Goal: Entertainment & Leisure: Consume media (video, audio)

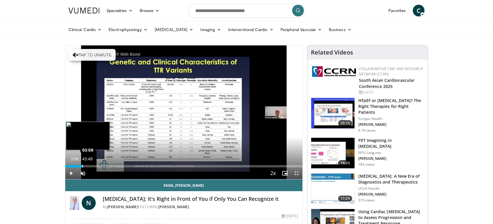
click at [82, 165] on div "Loaded : 7.61% 03:08 03:08" at bounding box center [183, 166] width 237 height 2
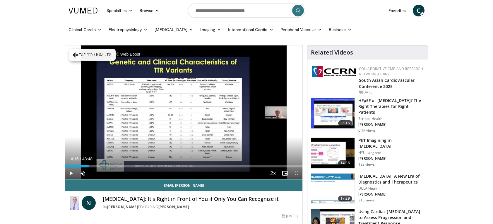
click at [88, 165] on div "Loaded : 9.87% 03:08 04:09" at bounding box center [183, 166] width 237 height 2
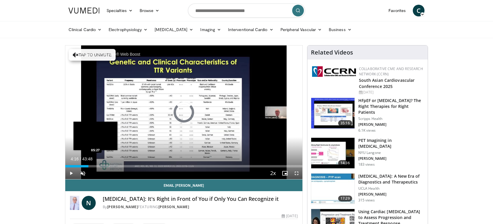
click at [96, 165] on div "Loaded : 0.00% 04:16 05:27" at bounding box center [183, 166] width 237 height 2
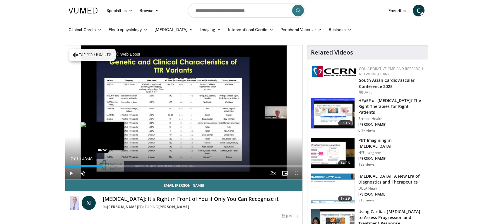
click at [103, 165] on div "Loaded : 16.36% 07:01 06:52" at bounding box center [183, 166] width 237 height 2
click at [107, 165] on div "Loaded : 18.61% 07:47 07:43" at bounding box center [183, 166] width 237 height 2
click at [112, 165] on div "Loaded : 20.13% 08:35 08:29" at bounding box center [183, 166] width 237 height 2
click at [115, 165] on div "Loaded : 22.03% 09:18 09:08" at bounding box center [183, 166] width 237 height 2
click at [110, 165] on div "08:22" at bounding box center [87, 166] width 45 height 2
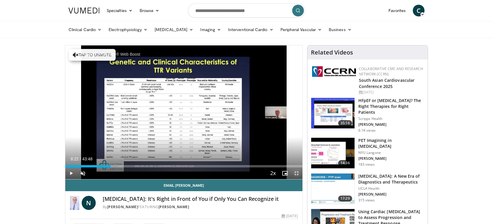
click at [297, 172] on span "Video Player" at bounding box center [297, 173] width 12 height 12
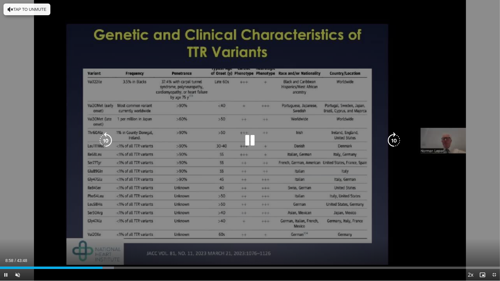
click at [407, 187] on div "10 seconds Tap to unmute" at bounding box center [250, 140] width 500 height 281
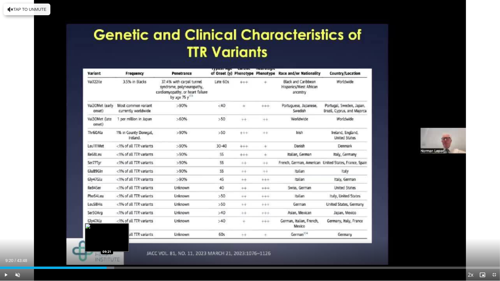
click at [107, 224] on div "Loaded : 22.83% 09:20 09:21" at bounding box center [250, 267] width 500 height 6
click at [112, 224] on div "Loaded : 23.97% 09:51 09:49" at bounding box center [250, 268] width 500 height 2
click at [116, 224] on div "Progress Bar" at bounding box center [116, 268] width 18 height 2
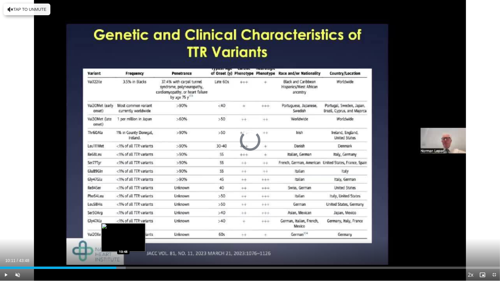
click at [124, 224] on div "Loaded : 25.11% 10:11 10:48" at bounding box center [250, 267] width 500 height 6
click at [130, 224] on div "Progress Bar" at bounding box center [127, 268] width 18 height 2
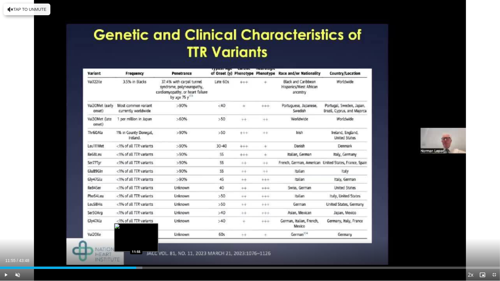
click at [136, 224] on div "Progress Bar" at bounding box center [134, 268] width 18 height 2
click at [145, 224] on div "Loaded : 29.63% 12:43 12:43" at bounding box center [250, 268] width 500 height 2
click at [493, 224] on span "Video Player" at bounding box center [494, 275] width 12 height 12
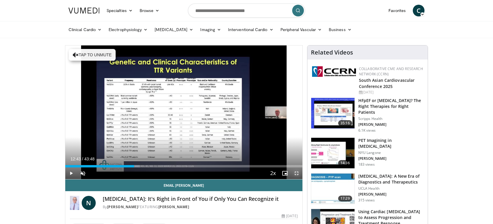
click at [297, 173] on span "Video Player" at bounding box center [297, 173] width 12 height 12
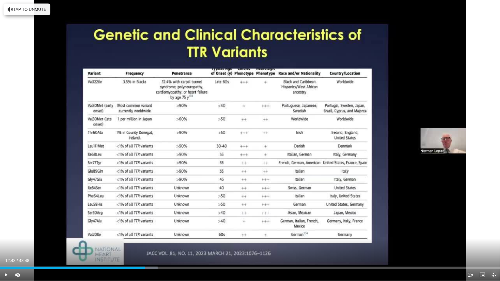
click at [493, 224] on span "Video Player" at bounding box center [494, 275] width 12 height 12
